Goal: Task Accomplishment & Management: Manage account settings

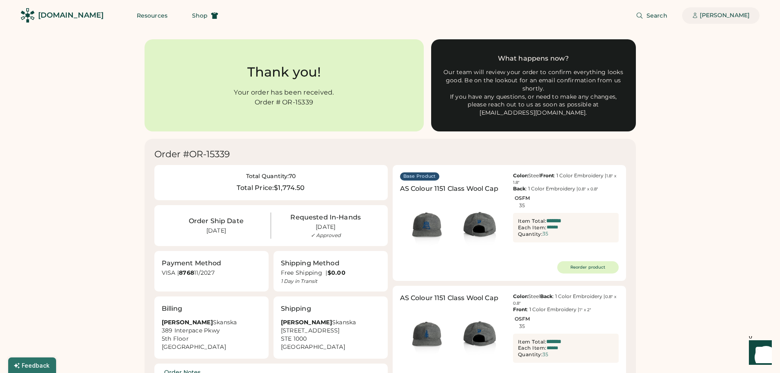
click at [728, 14] on div "[PERSON_NAME]" at bounding box center [724, 15] width 50 height 8
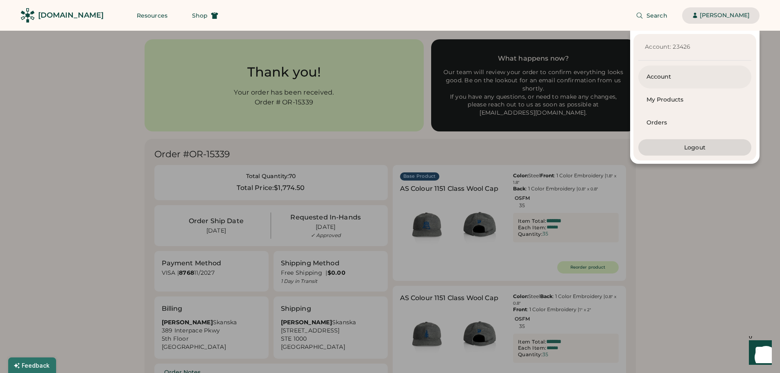
click at [655, 77] on div "Account" at bounding box center [694, 77] width 97 height 8
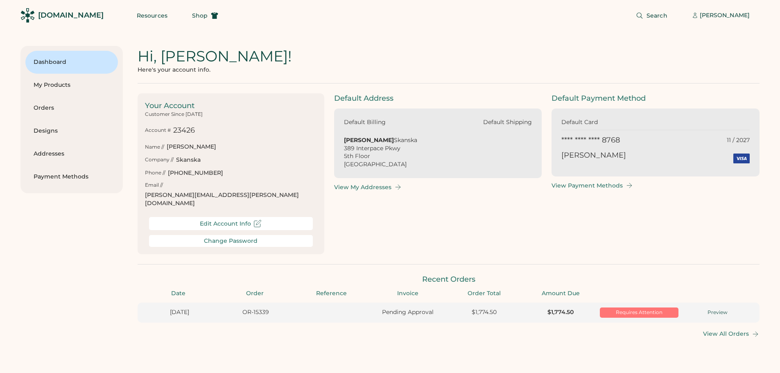
scroll to position [0, 21]
click at [49, 132] on div "Designs" at bounding box center [72, 131] width 76 height 8
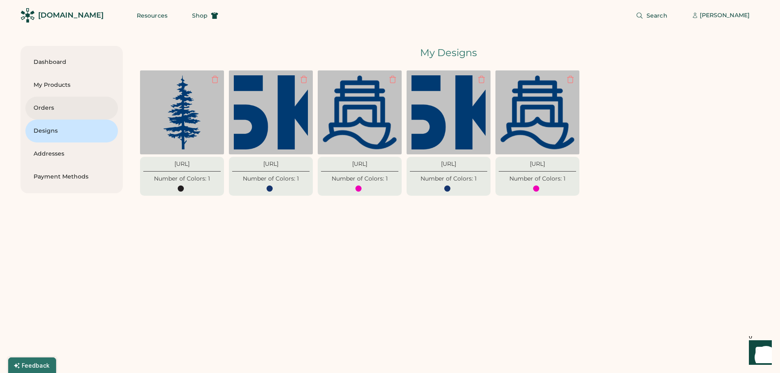
click at [41, 106] on div "Orders" at bounding box center [72, 108] width 76 height 8
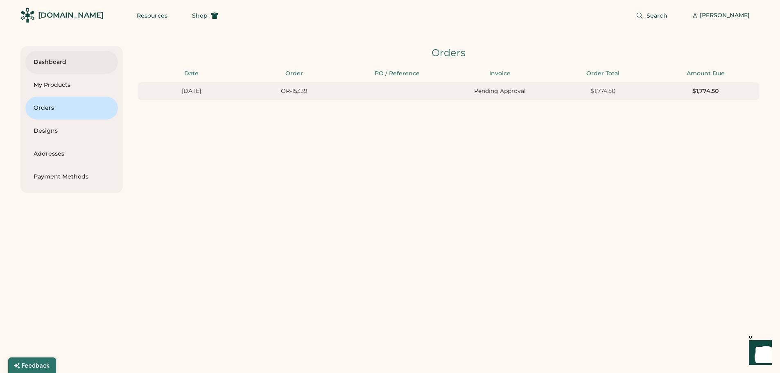
click at [52, 55] on div "Dashboard" at bounding box center [72, 62] width 76 height 23
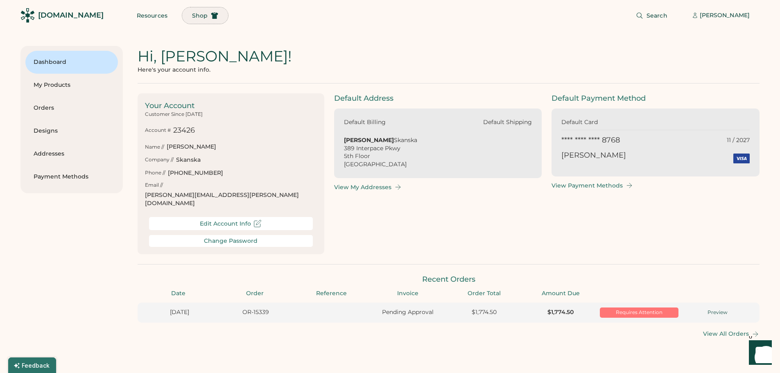
click at [192, 18] on span "Shop" at bounding box center [200, 16] width 16 height 6
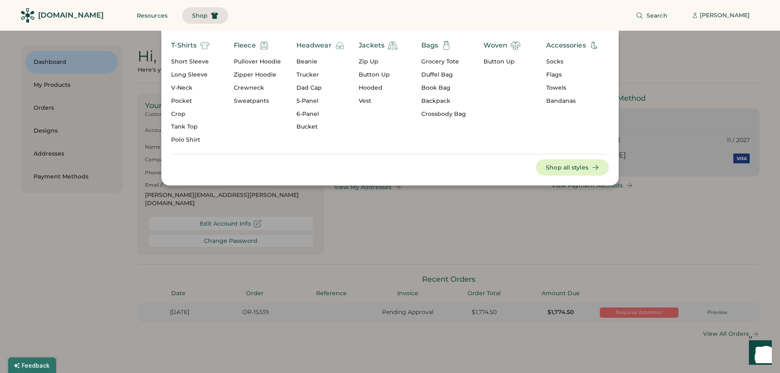
scroll to position [0, 21]
click at [511, 8] on div "Search Michael Lemieux" at bounding box center [493, 15] width 531 height 31
click at [752, 64] on div "T-Shirts Short Sleeve Long Sleeve V-Neck Pocket Crop Tank Top Polo Shirt Fleece…" at bounding box center [390, 108] width 780 height 155
click at [553, 206] on div at bounding box center [390, 186] width 780 height 373
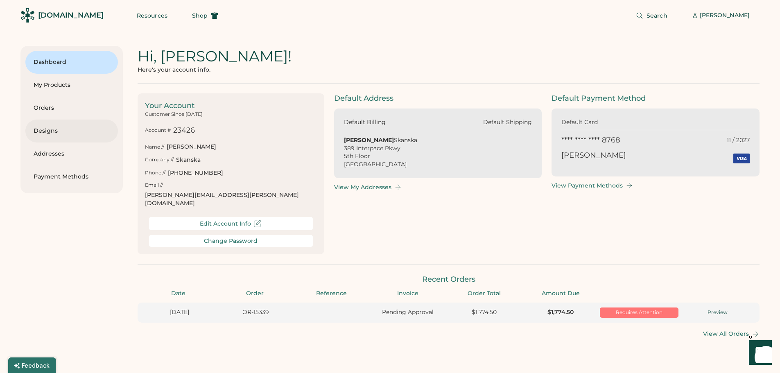
click at [45, 133] on div "Designs" at bounding box center [72, 131] width 76 height 8
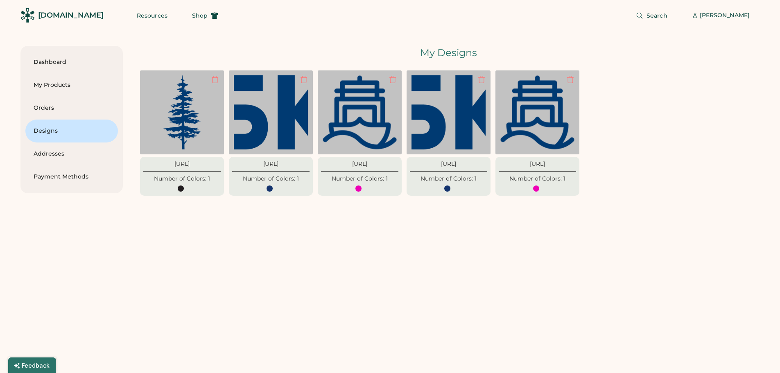
click at [286, 259] on div "Dashboard My Products Orders Designs Addresses Payment Methods Hi, Michael! Her…" at bounding box center [389, 209] width 739 height 327
click at [62, 82] on div "My Products" at bounding box center [72, 85] width 76 height 8
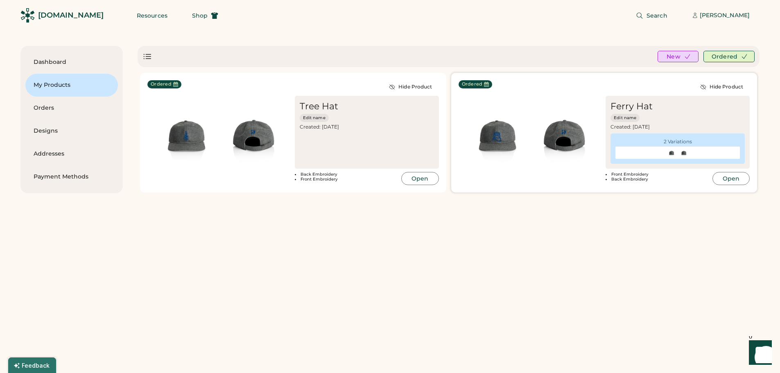
click at [728, 179] on button "Open" at bounding box center [730, 178] width 37 height 13
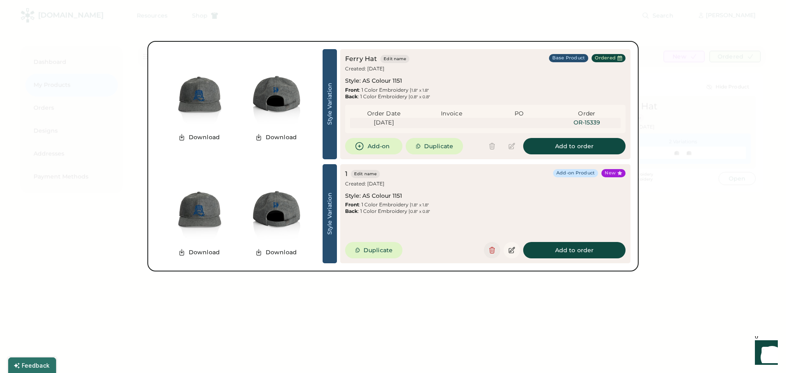
click at [492, 252] on icon at bounding box center [491, 249] width 7 height 7
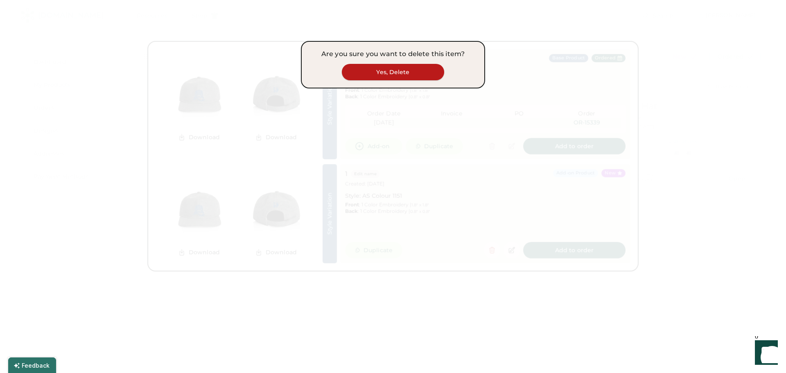
click at [388, 70] on button "Yes, Delete" at bounding box center [393, 72] width 102 height 16
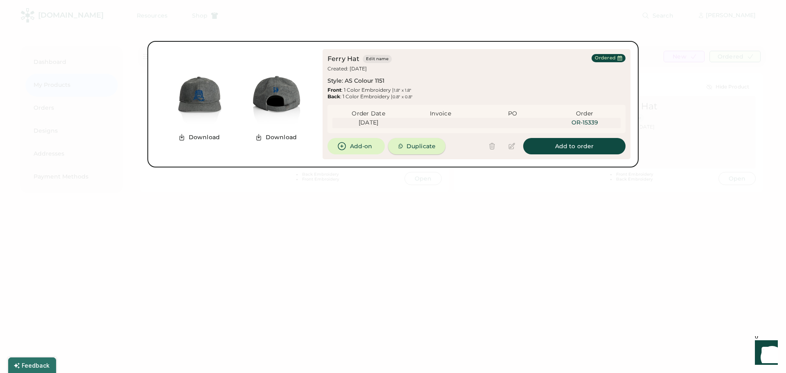
click at [417, 146] on button "Duplicate" at bounding box center [416, 146] width 57 height 16
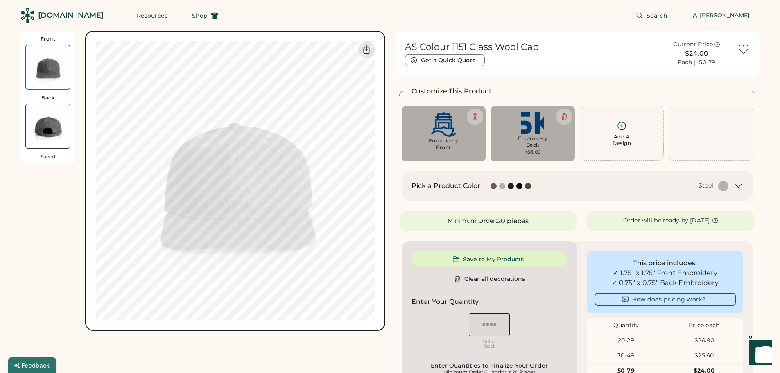
click at [440, 125] on img at bounding box center [443, 124] width 73 height 25
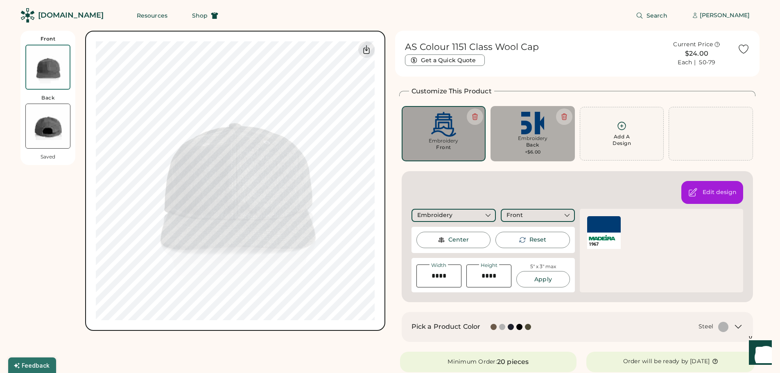
click at [602, 221] on div at bounding box center [604, 224] width 34 height 16
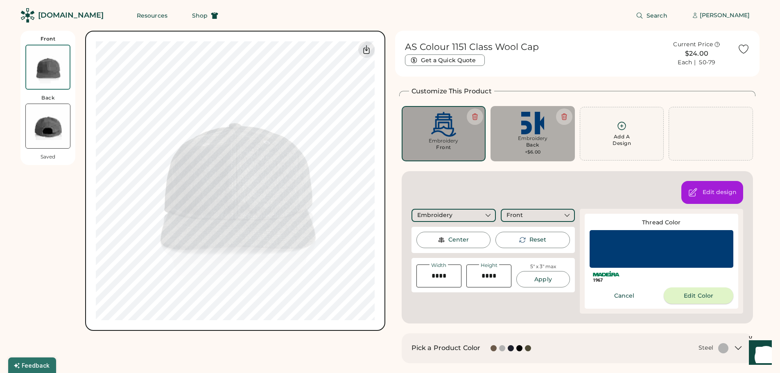
click at [685, 292] on button "Edit Color" at bounding box center [698, 295] width 70 height 16
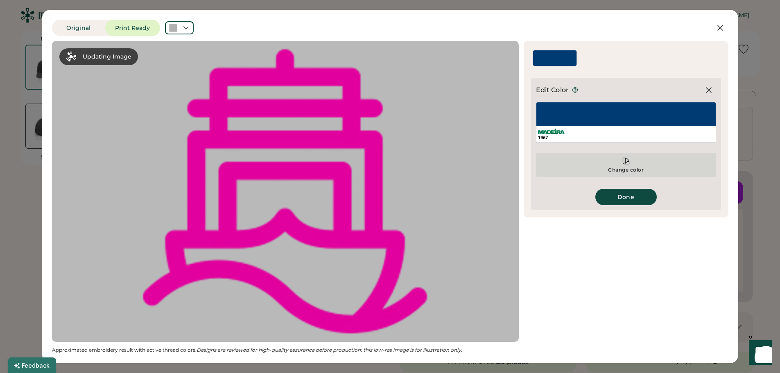
click at [626, 166] on div "Change color" at bounding box center [626, 165] width 180 height 25
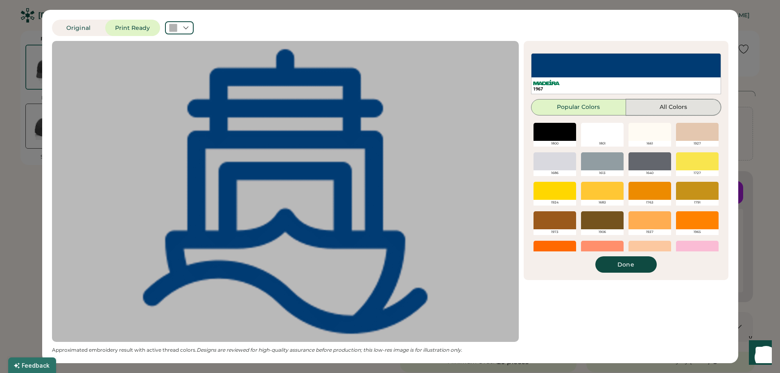
click at [663, 103] on button "All Colors" at bounding box center [673, 107] width 95 height 16
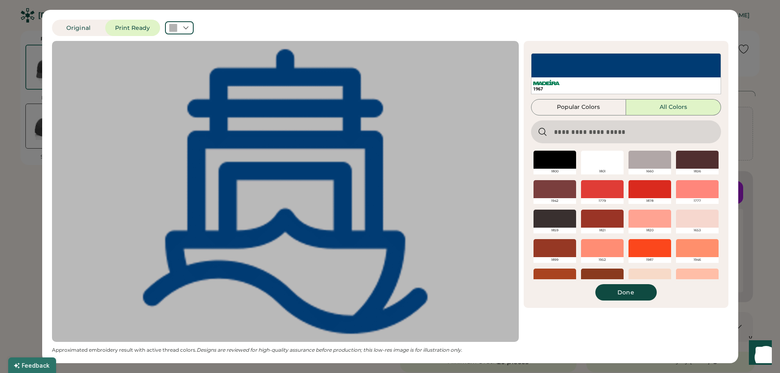
click at [567, 130] on input "input" at bounding box center [626, 131] width 190 height 23
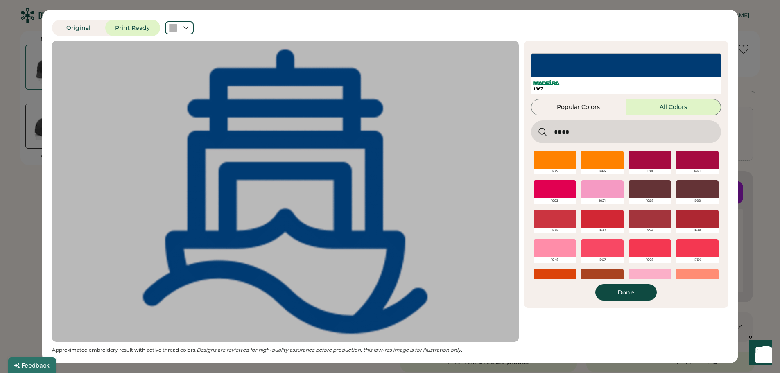
click at [543, 129] on icon at bounding box center [542, 132] width 10 height 10
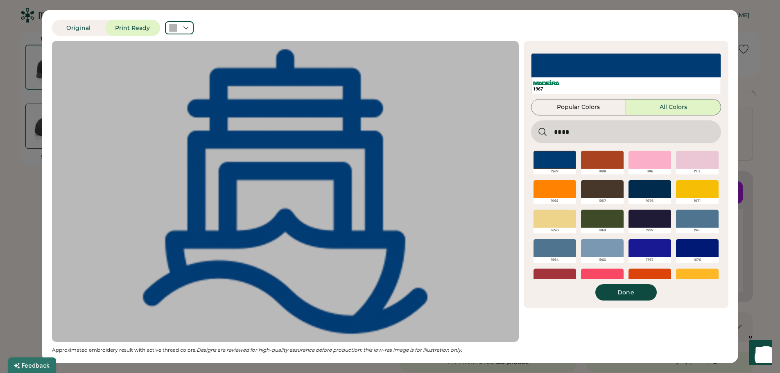
drag, startPoint x: 575, startPoint y: 134, endPoint x: 559, endPoint y: 142, distance: 17.8
click at [559, 142] on input "input" at bounding box center [626, 131] width 190 height 23
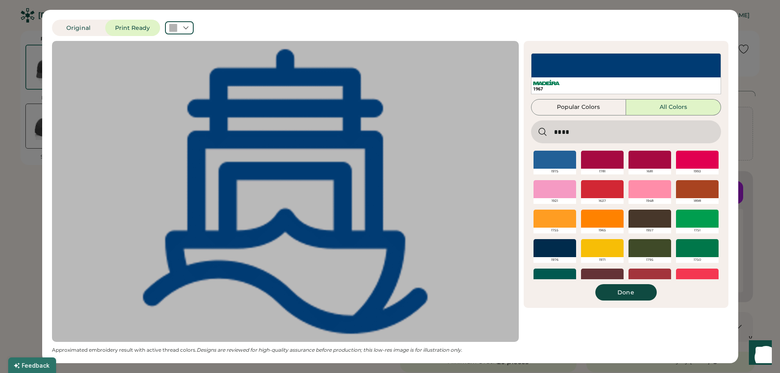
drag, startPoint x: 572, startPoint y: 133, endPoint x: 561, endPoint y: 139, distance: 13.2
click at [561, 139] on input "input" at bounding box center [626, 131] width 190 height 23
type input "****"
click at [541, 133] on icon at bounding box center [542, 132] width 10 height 10
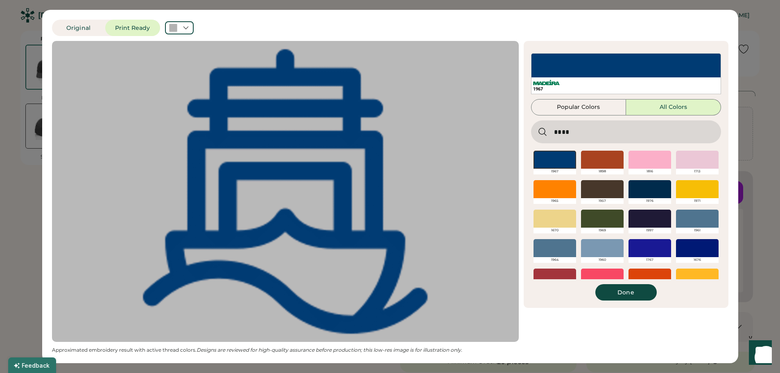
click at [592, 129] on input "input" at bounding box center [626, 131] width 190 height 23
click at [756, 65] on div "Original Print Ready Updating Image Approximated embroidery result with active …" at bounding box center [390, 186] width 780 height 373
